Goal: Information Seeking & Learning: Learn about a topic

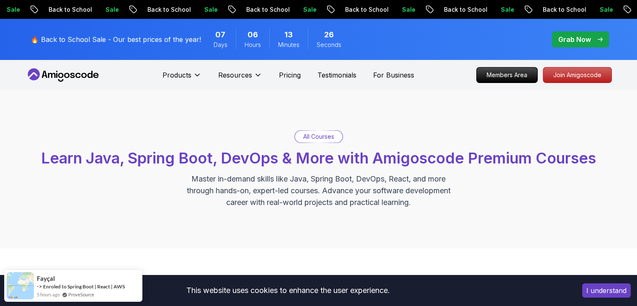
click at [318, 140] on p "All Courses" at bounding box center [318, 136] width 31 height 8
click at [310, 131] on div "All Courses" at bounding box center [319, 137] width 48 height 12
click at [311, 134] on p "All Courses" at bounding box center [318, 136] width 31 height 8
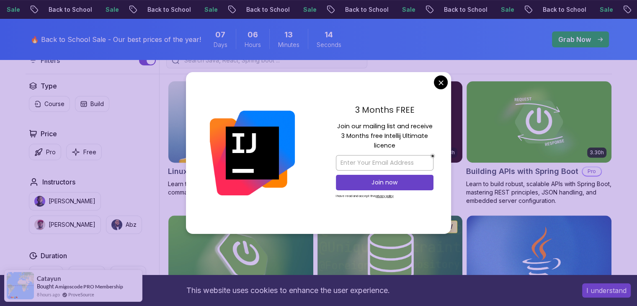
scroll to position [241, 0]
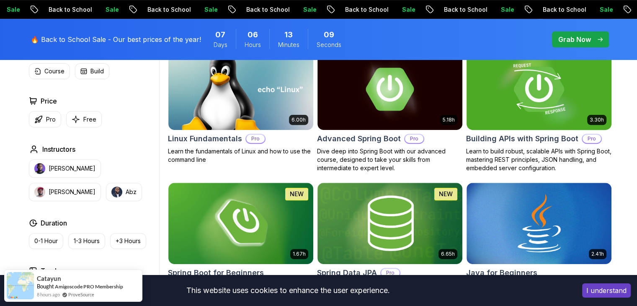
scroll to position [286, 0]
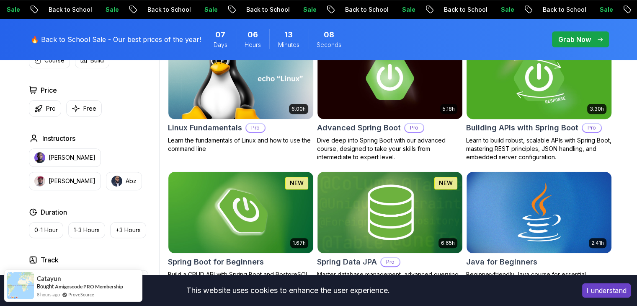
click at [519, 96] on img at bounding box center [539, 78] width 152 height 85
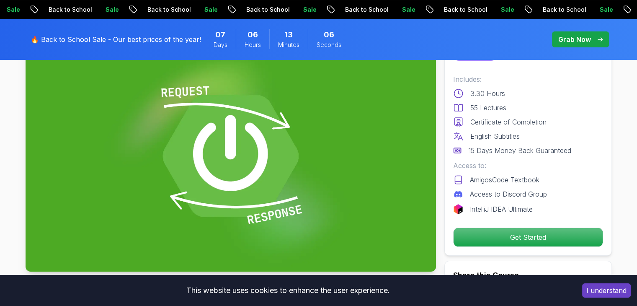
scroll to position [70, 0]
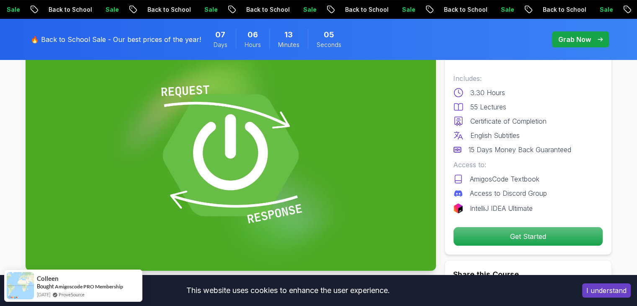
click at [260, 181] on img at bounding box center [231, 155] width 411 height 231
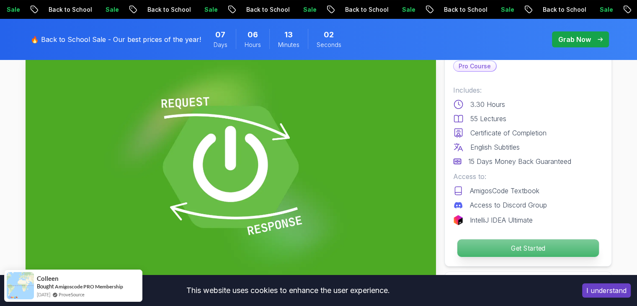
click at [532, 254] on p "Get Started" at bounding box center [528, 248] width 142 height 18
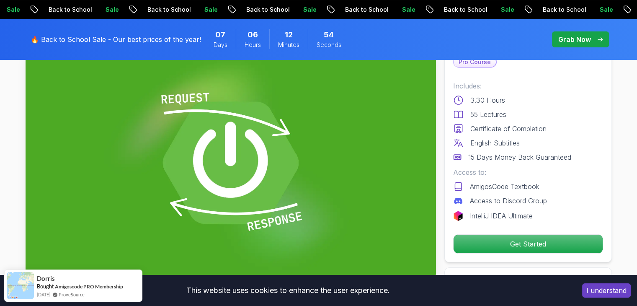
scroll to position [0, 0]
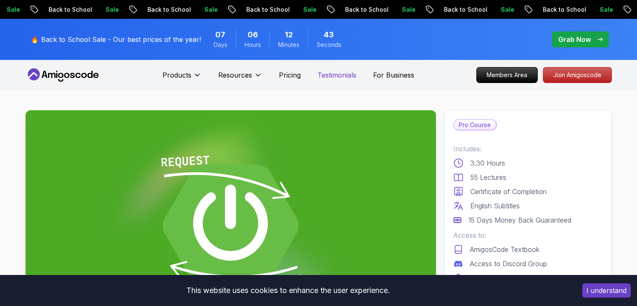
click at [328, 77] on p "Testimonials" at bounding box center [337, 75] width 39 height 10
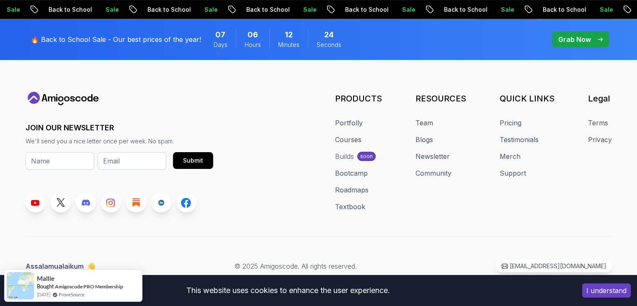
scroll to position [2891, 0]
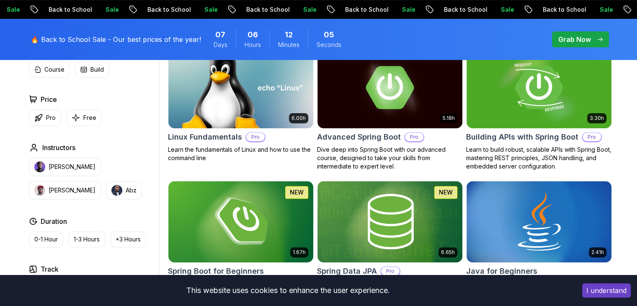
scroll to position [286, 0]
